Goal: Find specific page/section: Find specific page/section

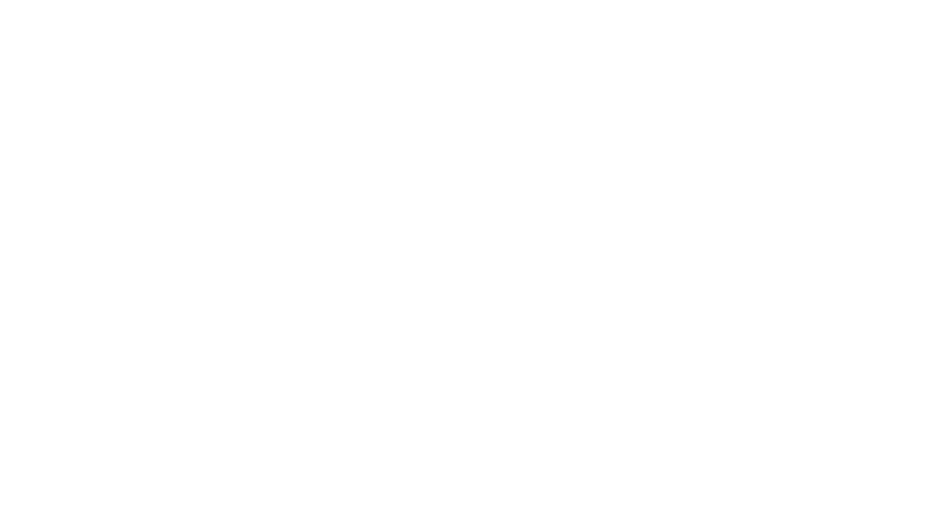
scroll to position [37, 0]
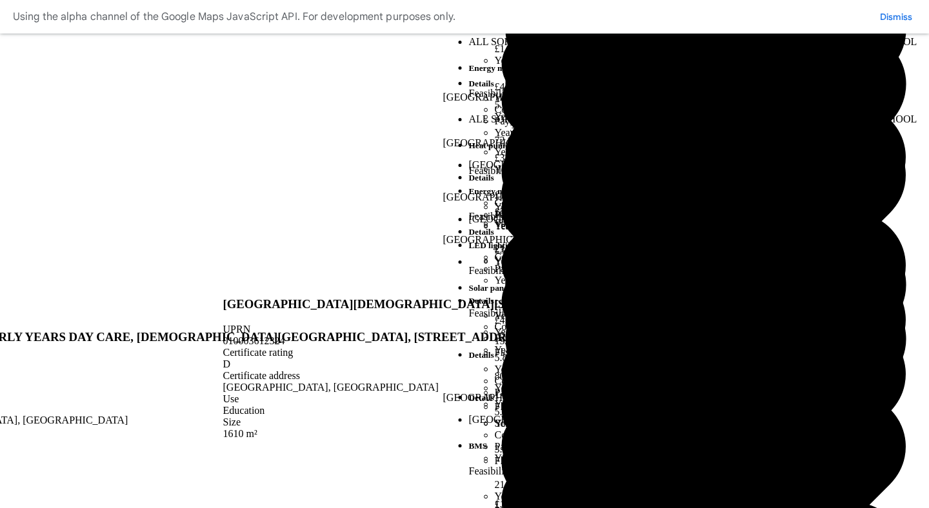
scroll to position [204, 0]
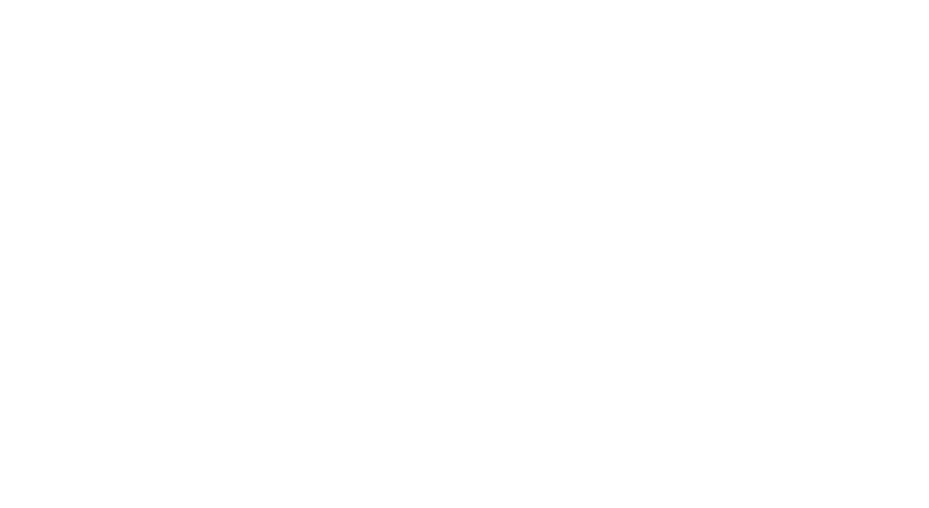
type input "**********"
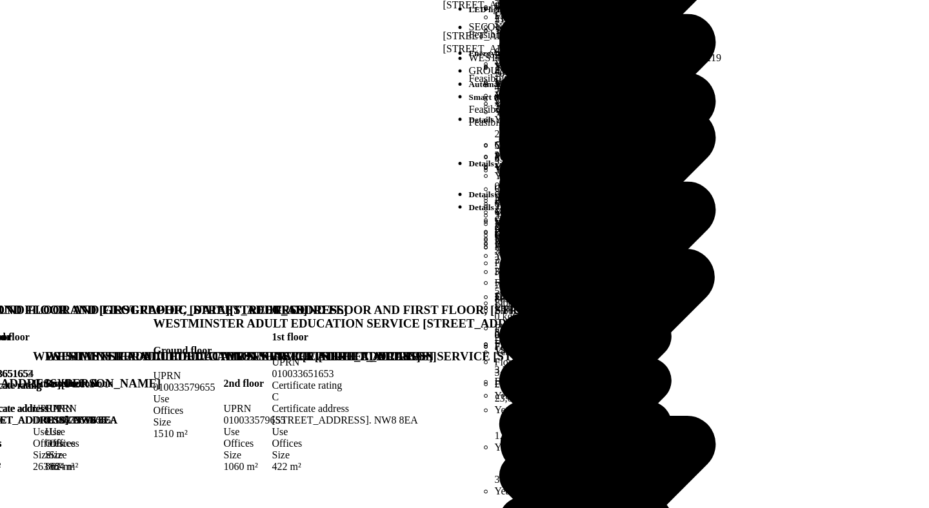
scroll to position [1940, 0]
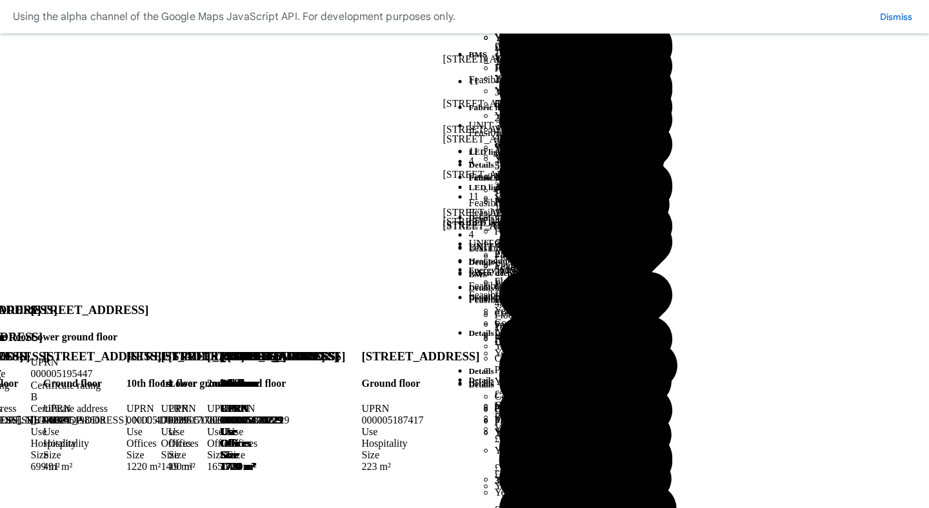
scroll to position [1636, 0]
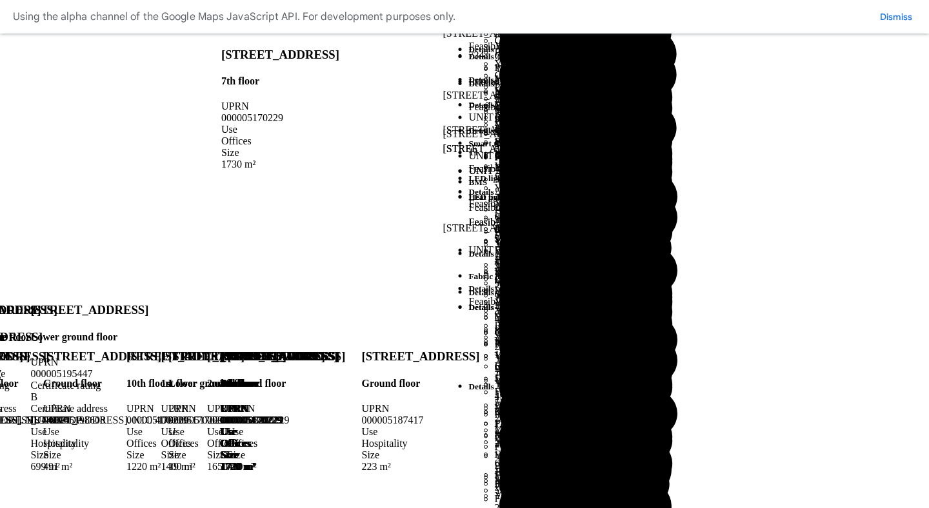
scroll to position [1769, 0]
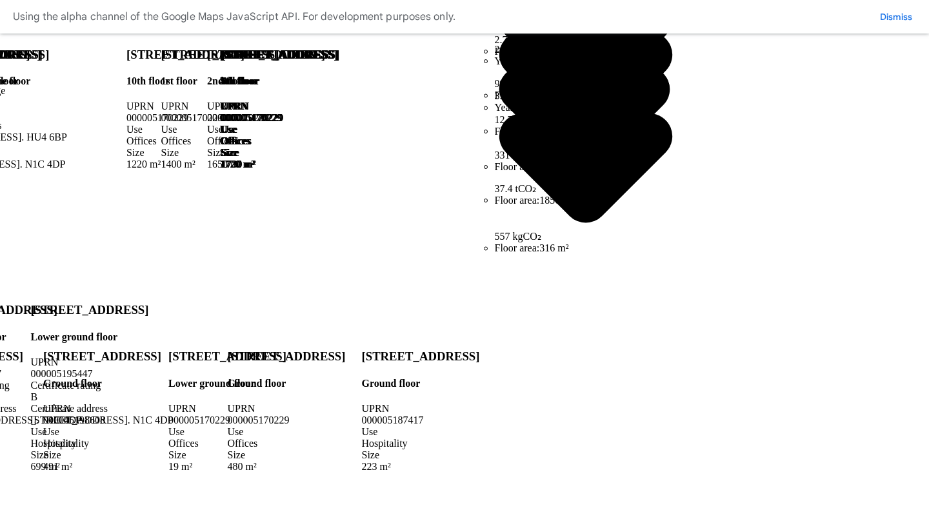
scroll to position [2288, 0]
